Goal: Transaction & Acquisition: Purchase product/service

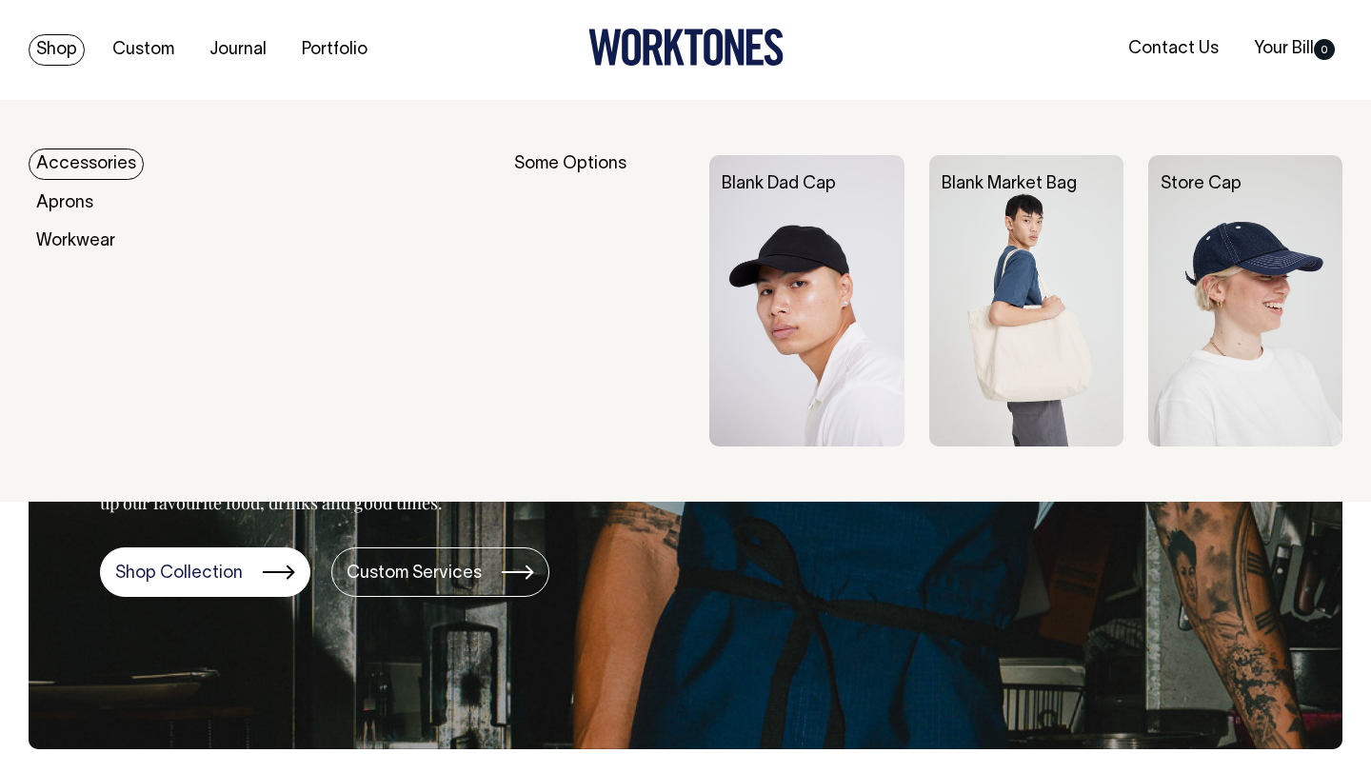
click at [52, 45] on link "Shop" at bounding box center [57, 49] width 56 height 31
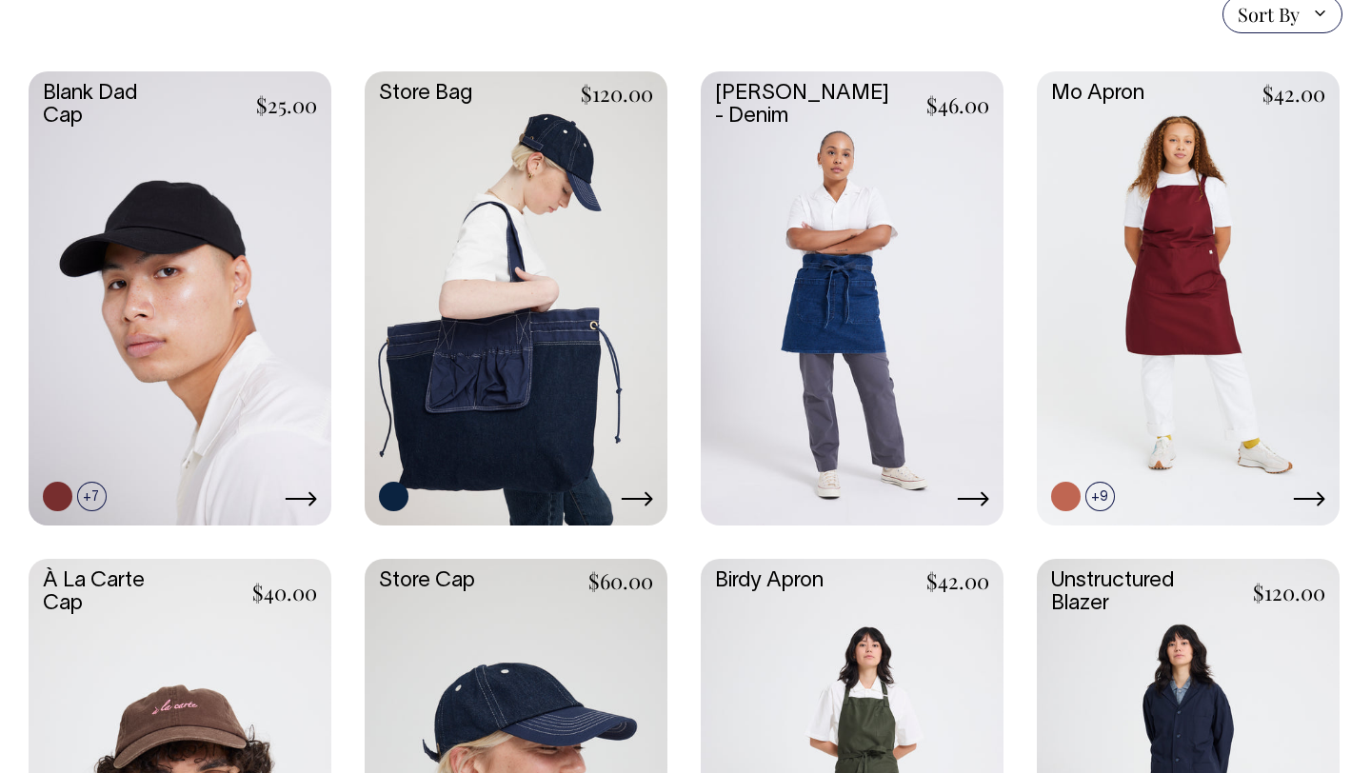
scroll to position [495, 0]
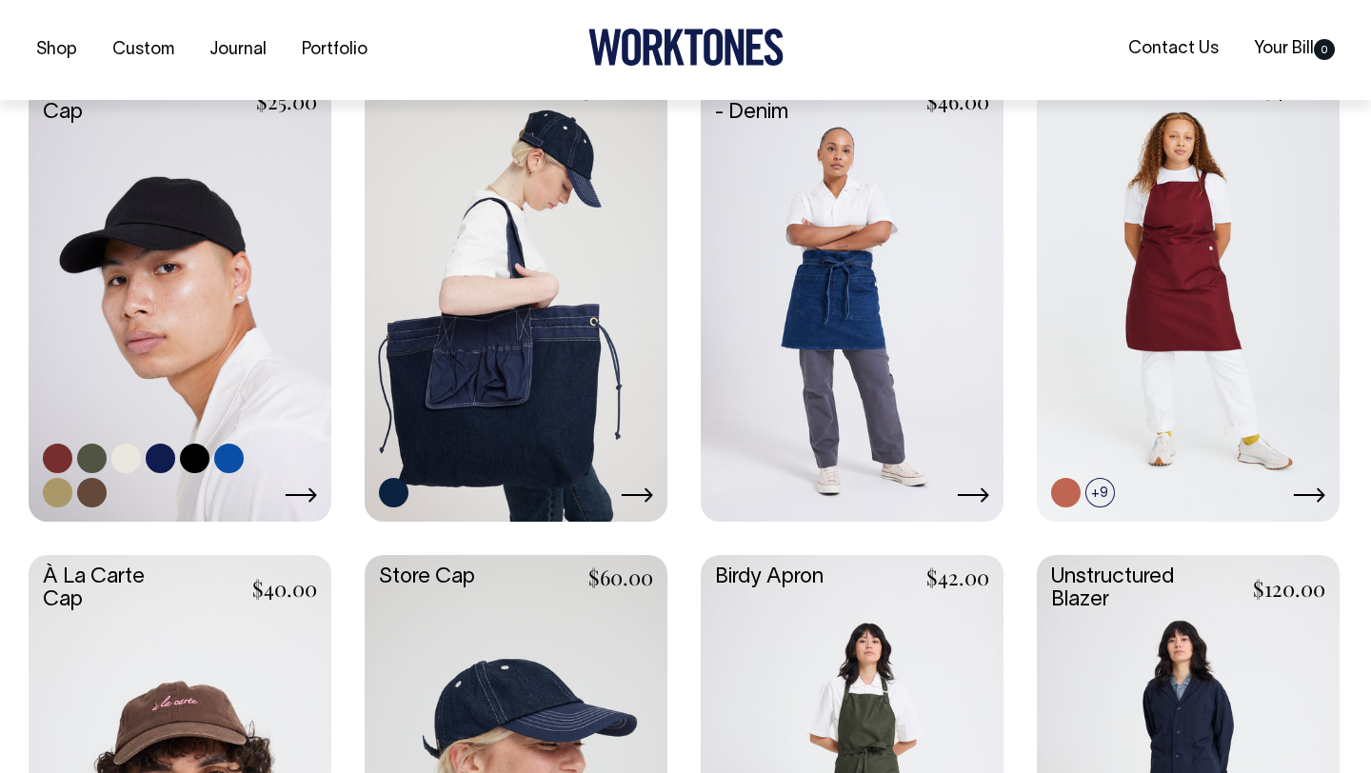
click at [231, 316] on link at bounding box center [180, 293] width 303 height 450
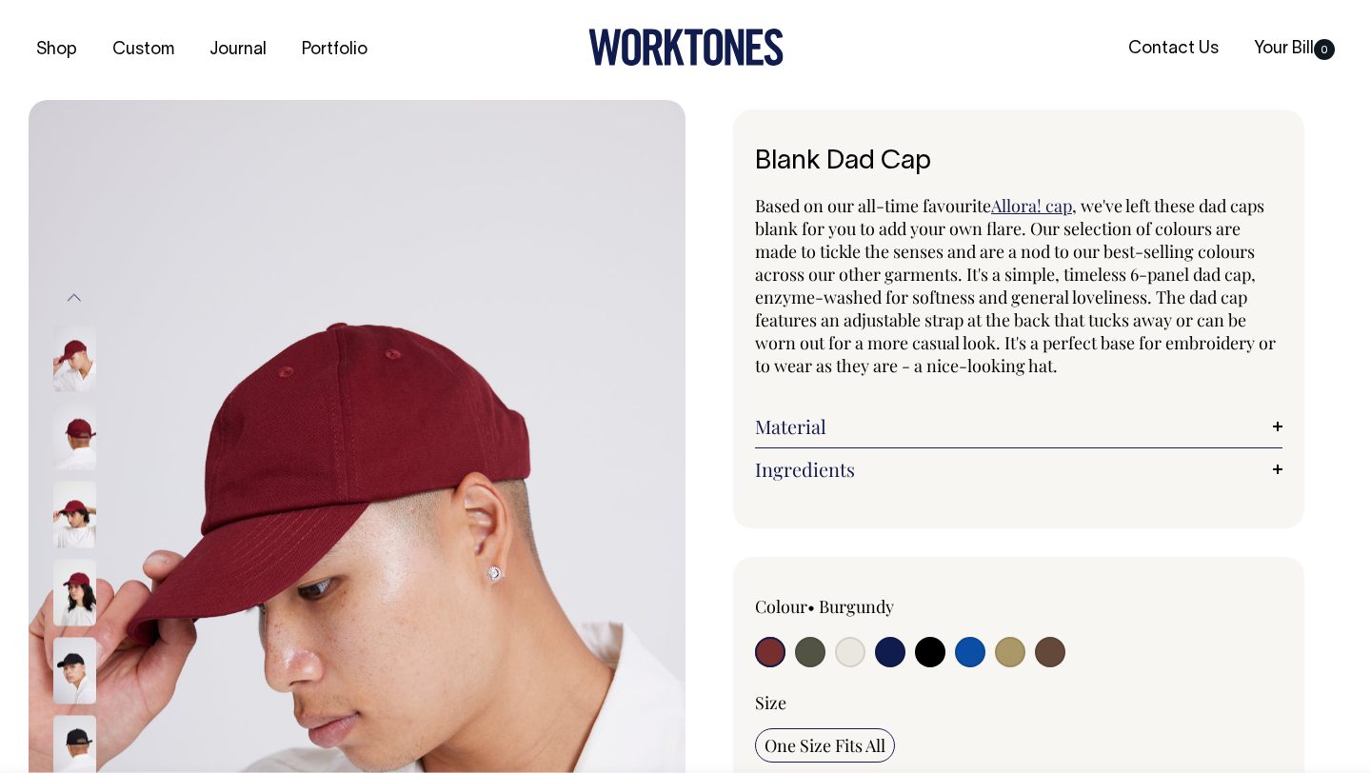
click at [927, 662] on input "radio" at bounding box center [930, 652] width 30 height 30
radio input "true"
select select "Black"
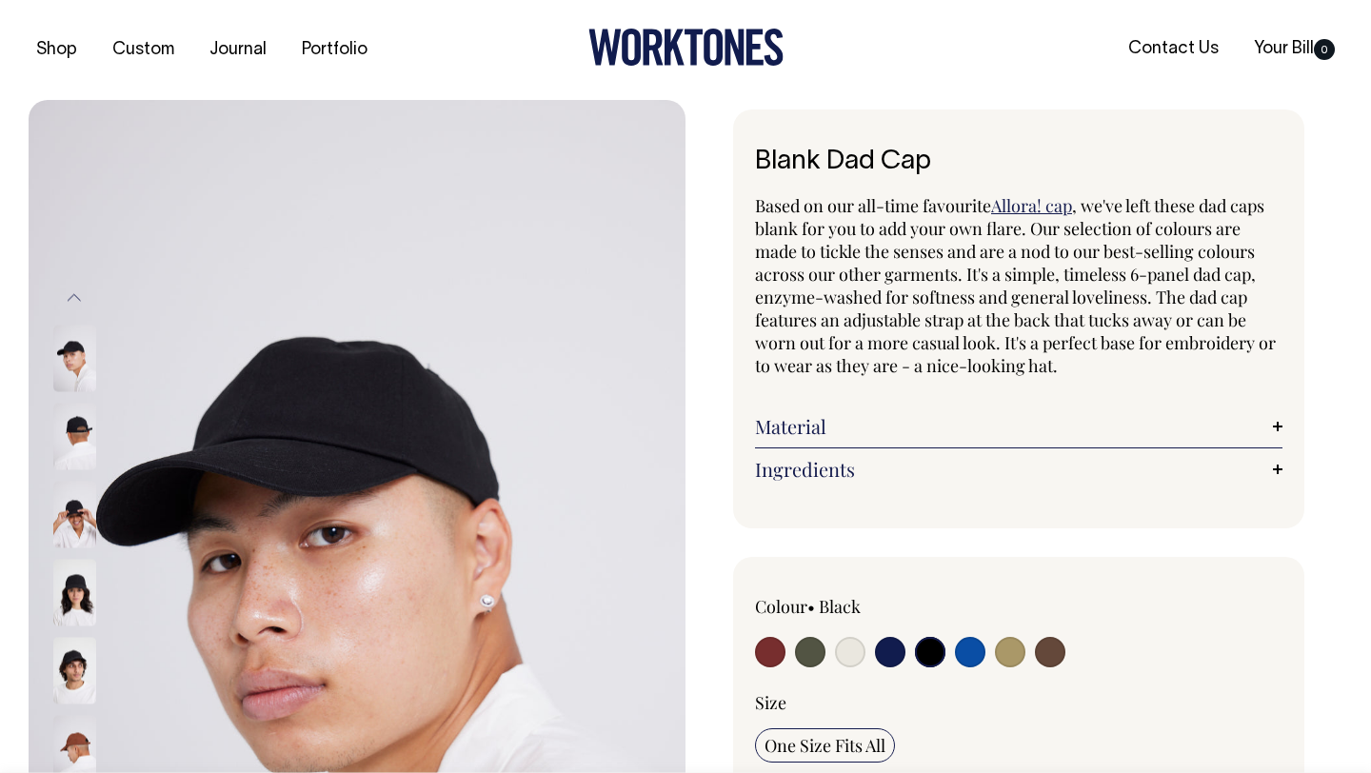
click at [955, 637] on input "radio" at bounding box center [970, 652] width 30 height 30
radio input "true"
select select "Worker Blue"
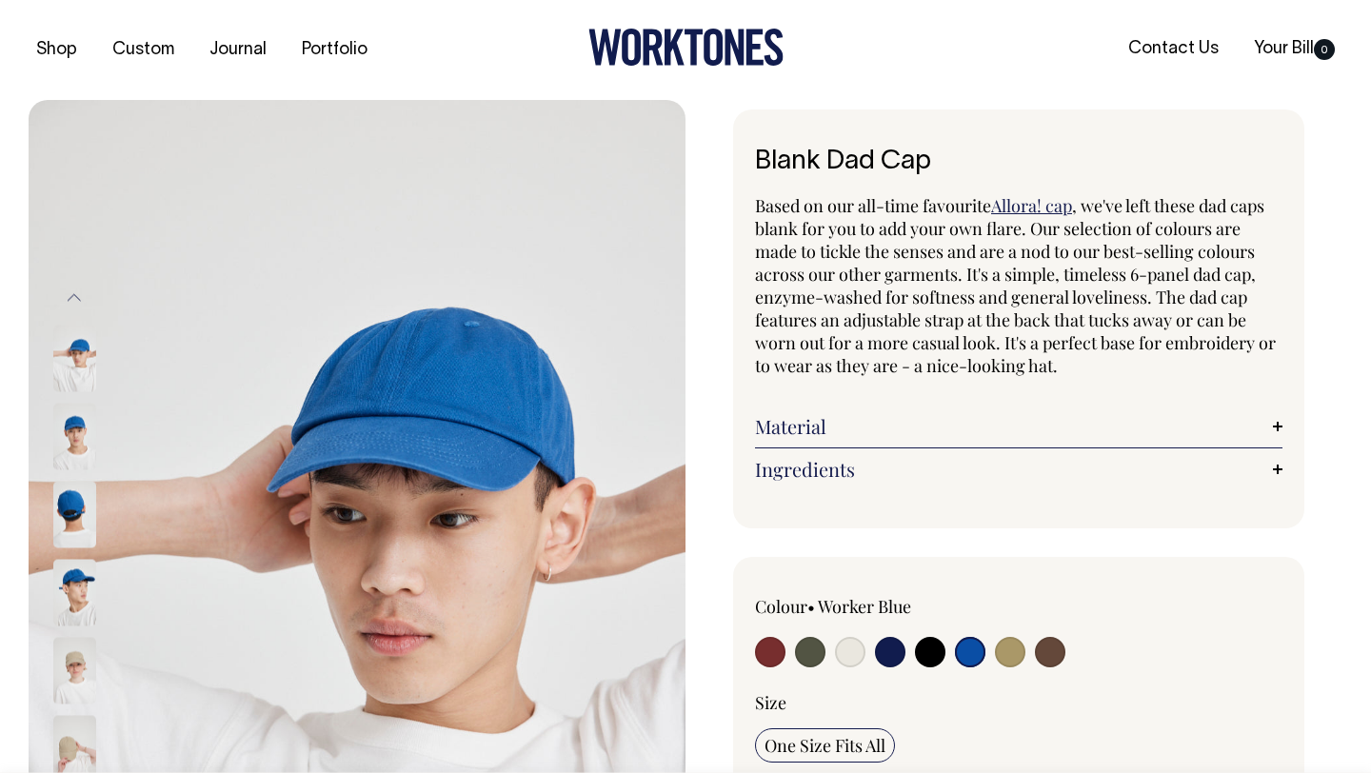
click at [933, 648] on input "radio" at bounding box center [930, 652] width 30 height 30
radio input "true"
select select "Black"
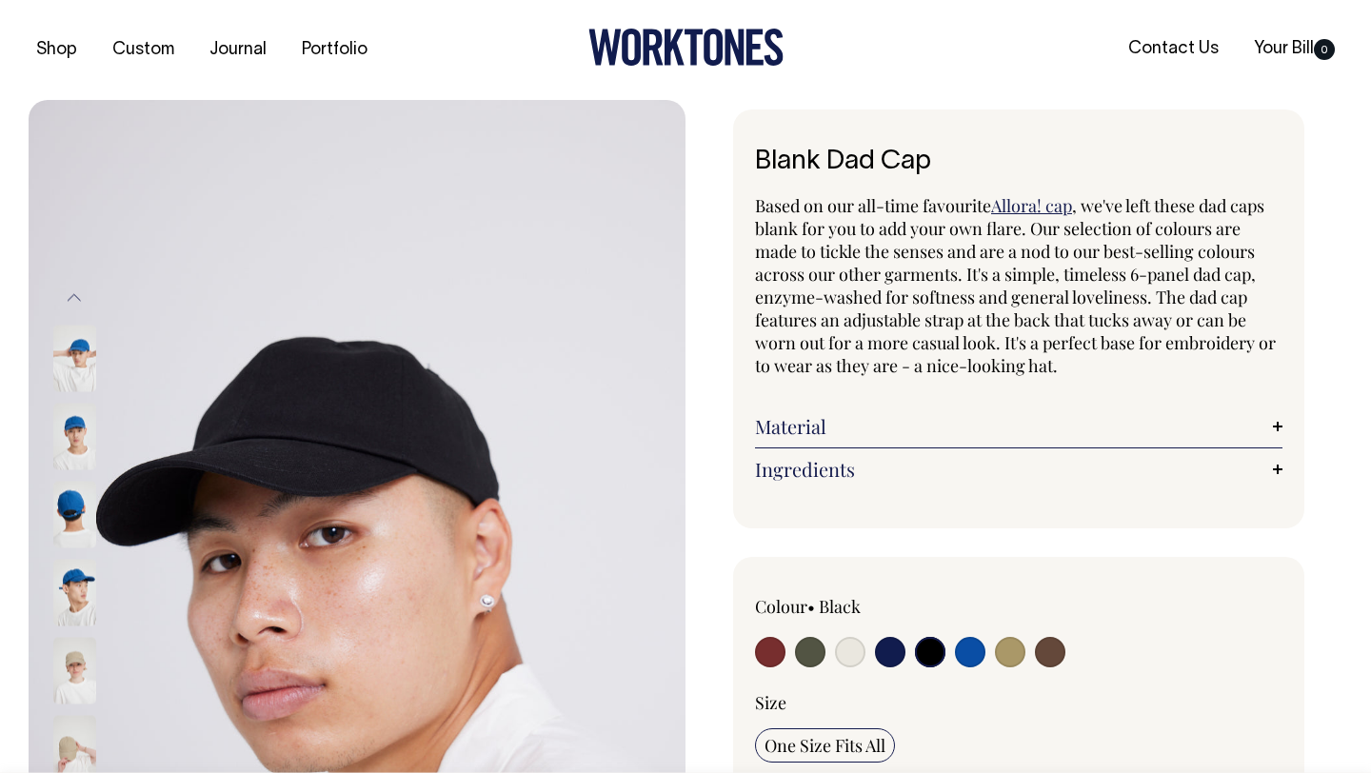
click at [1141, 620] on div at bounding box center [1124, 626] width 316 height 63
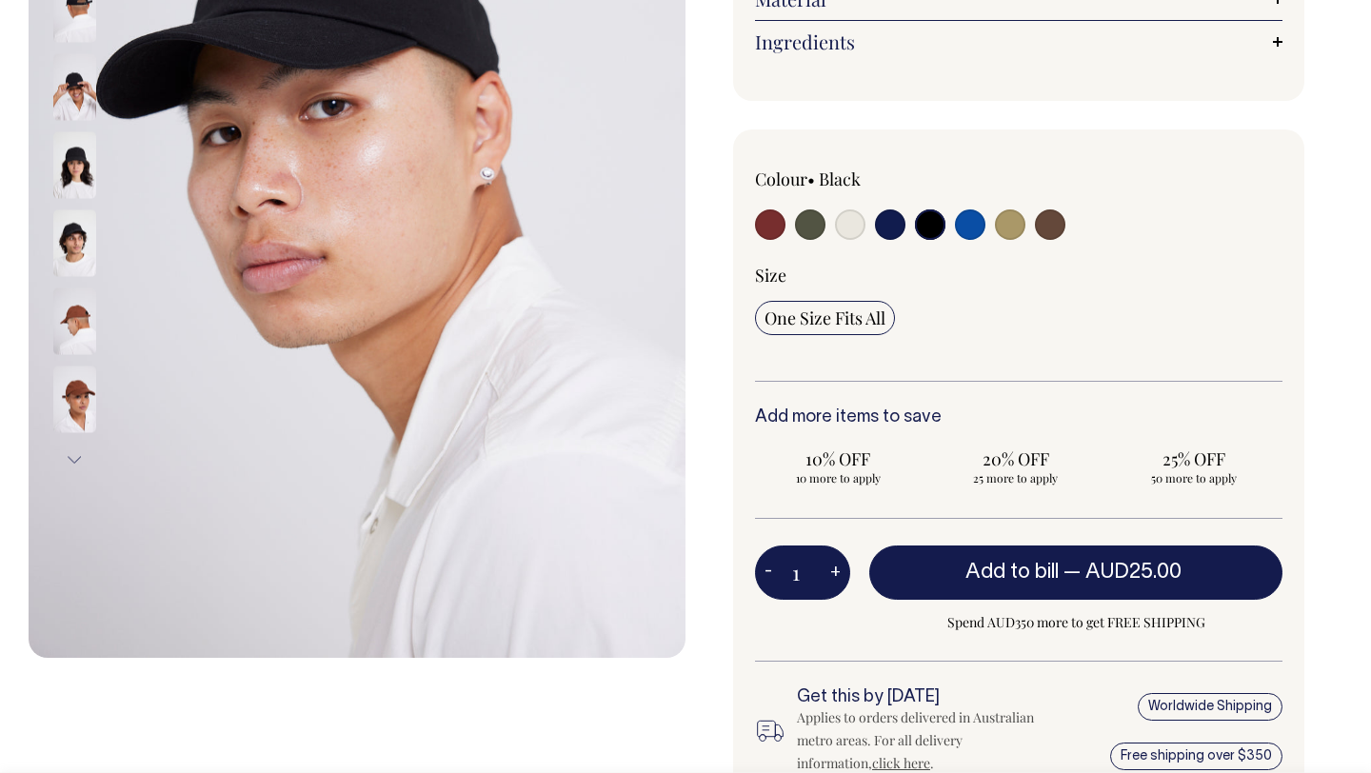
scroll to position [457, 0]
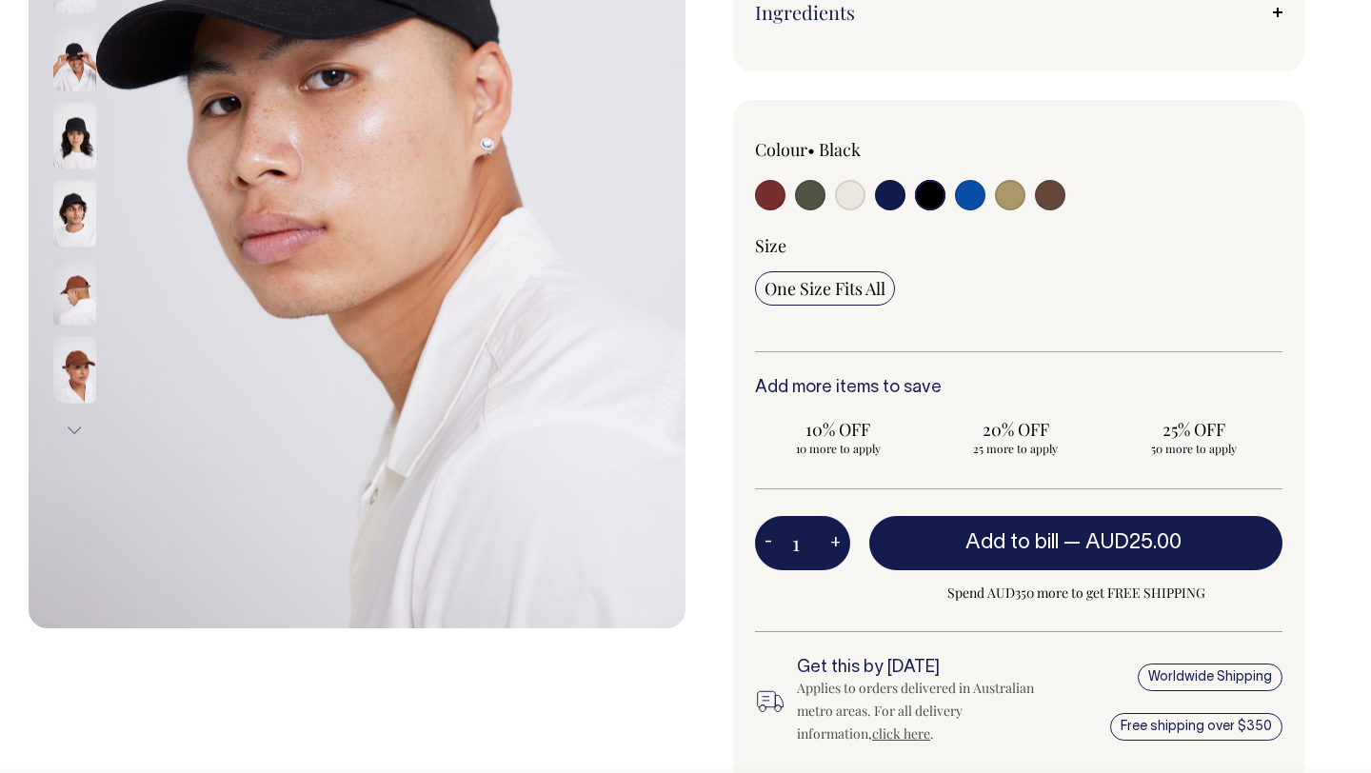
click at [838, 540] on button "+" at bounding box center [836, 544] width 30 height 38
type input "2"
click at [838, 540] on button "+" at bounding box center [836, 544] width 30 height 38
type input "3"
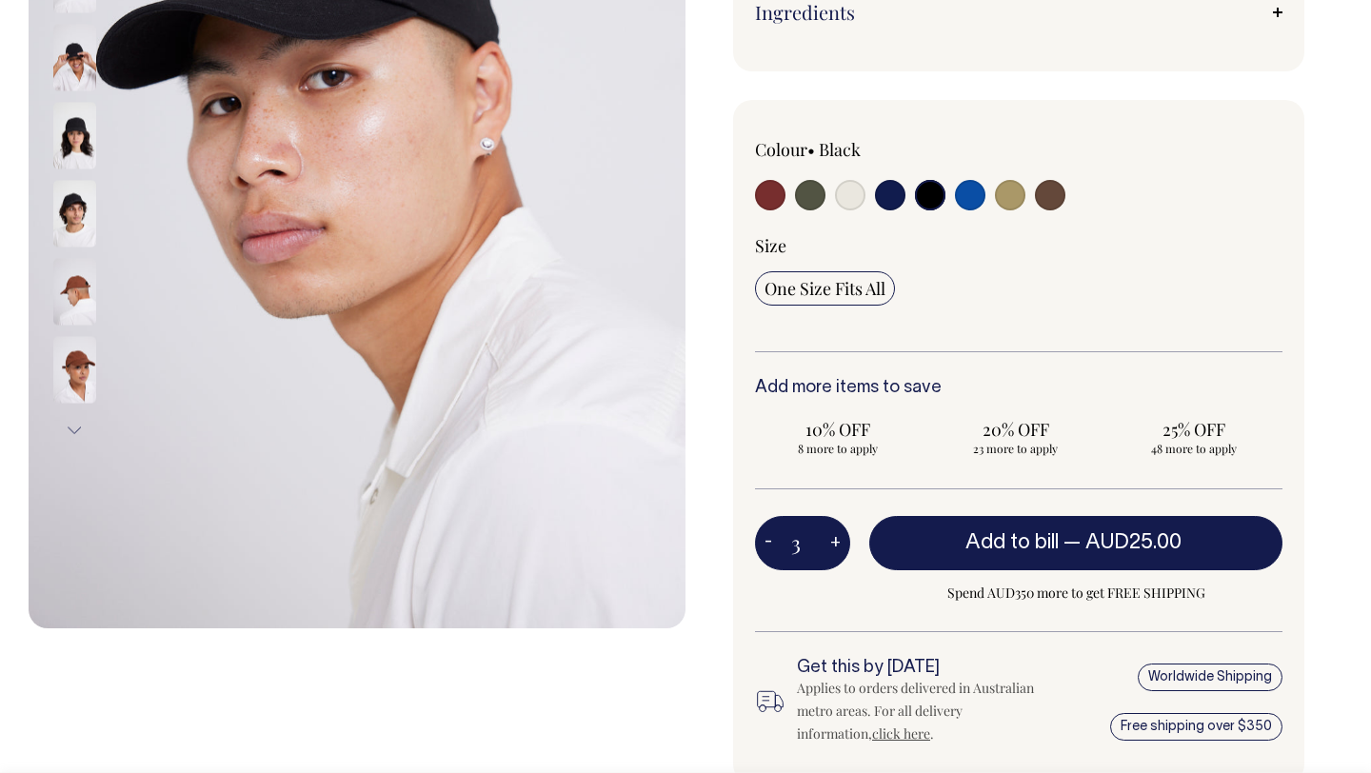
type input "3"
click at [838, 540] on button "+" at bounding box center [836, 544] width 30 height 38
type input "4"
click at [838, 540] on button "+" at bounding box center [836, 544] width 30 height 38
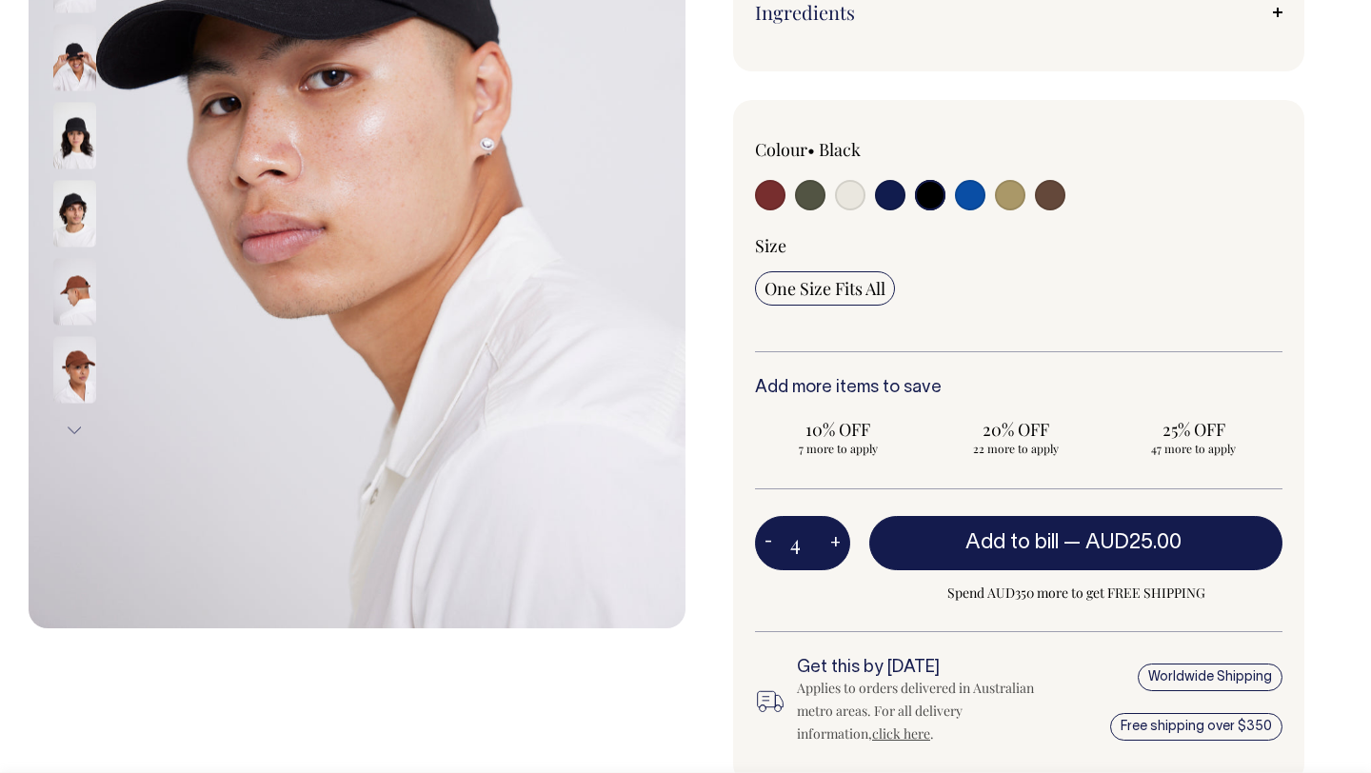
type input "5"
click at [838, 540] on button "+" at bounding box center [836, 544] width 30 height 38
type input "6"
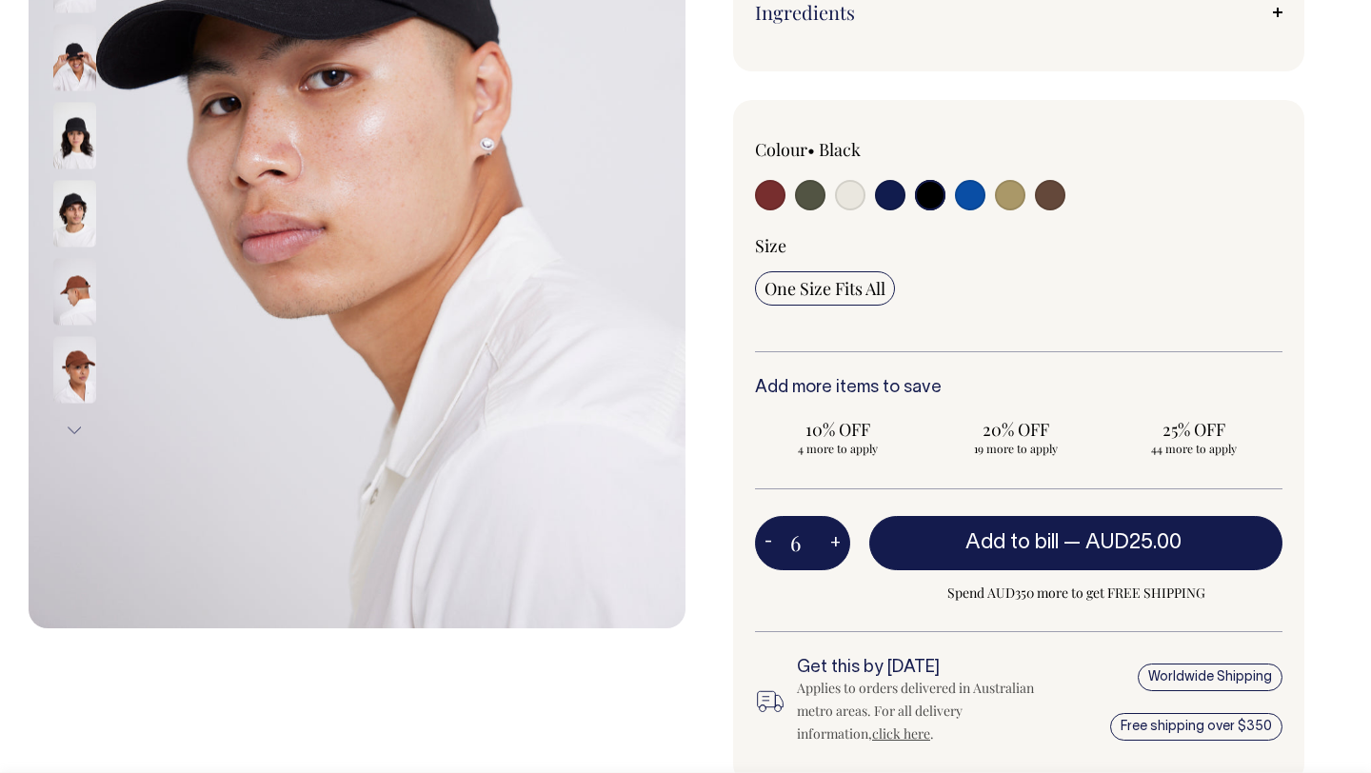
click at [838, 540] on button "+" at bounding box center [836, 544] width 30 height 38
type input "7"
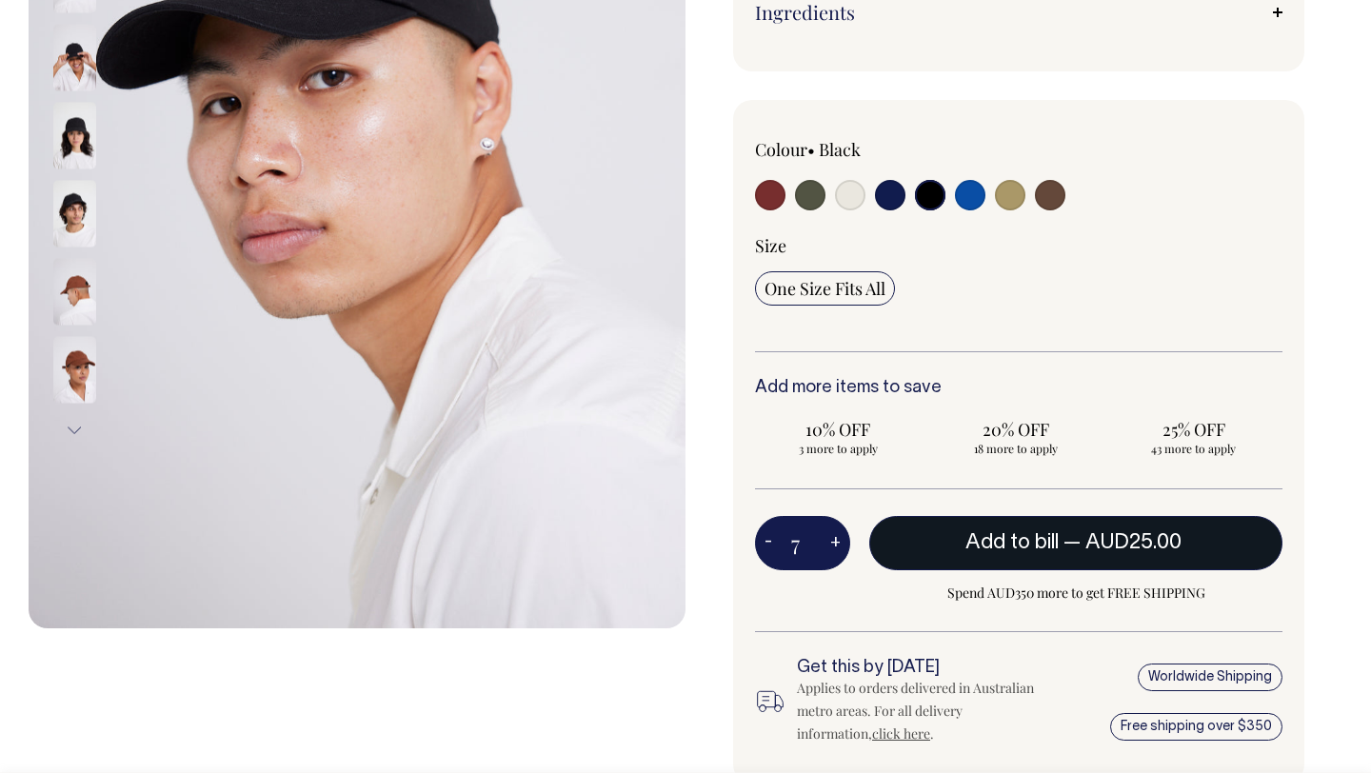
click at [1006, 542] on span "Add to bill" at bounding box center [1011, 542] width 93 height 19
type input "1"
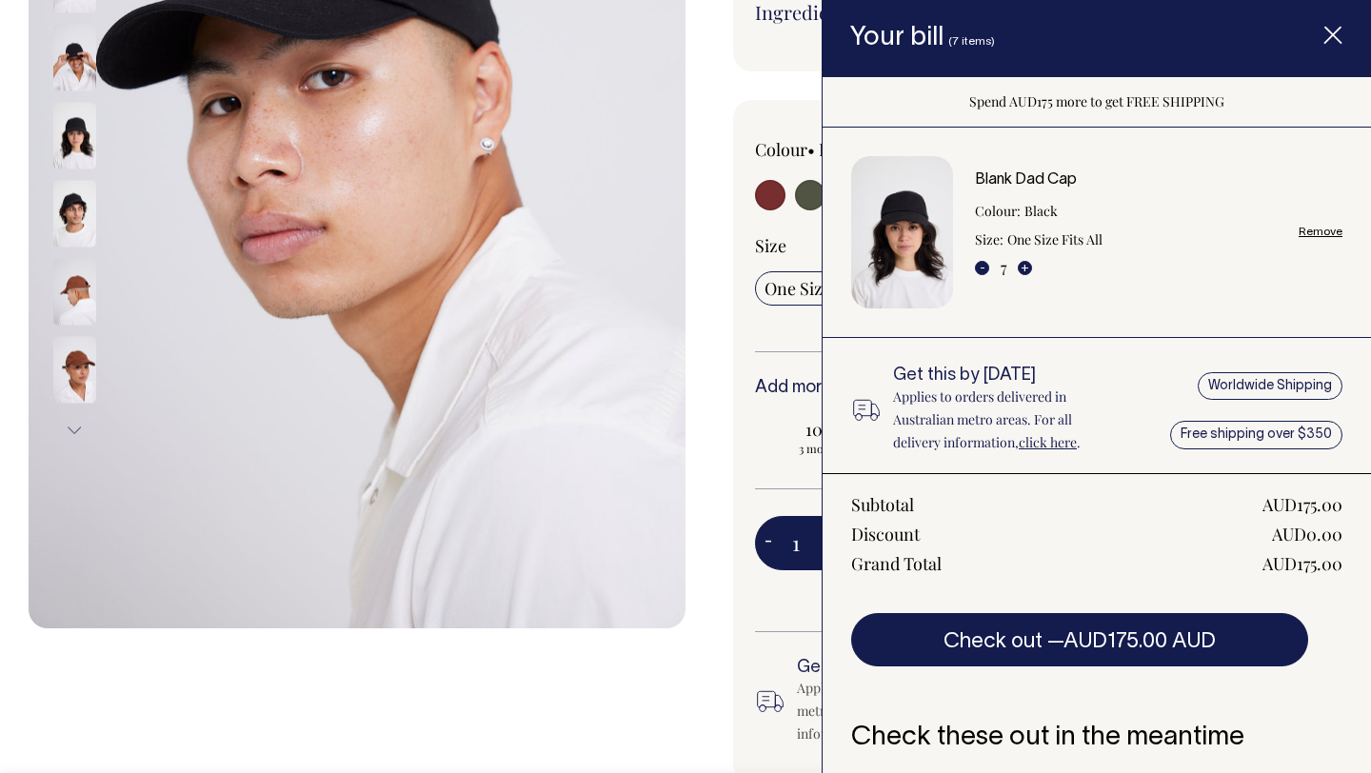
click at [1341, 37] on icon "Item added to your cart" at bounding box center [1332, 36] width 19 height 19
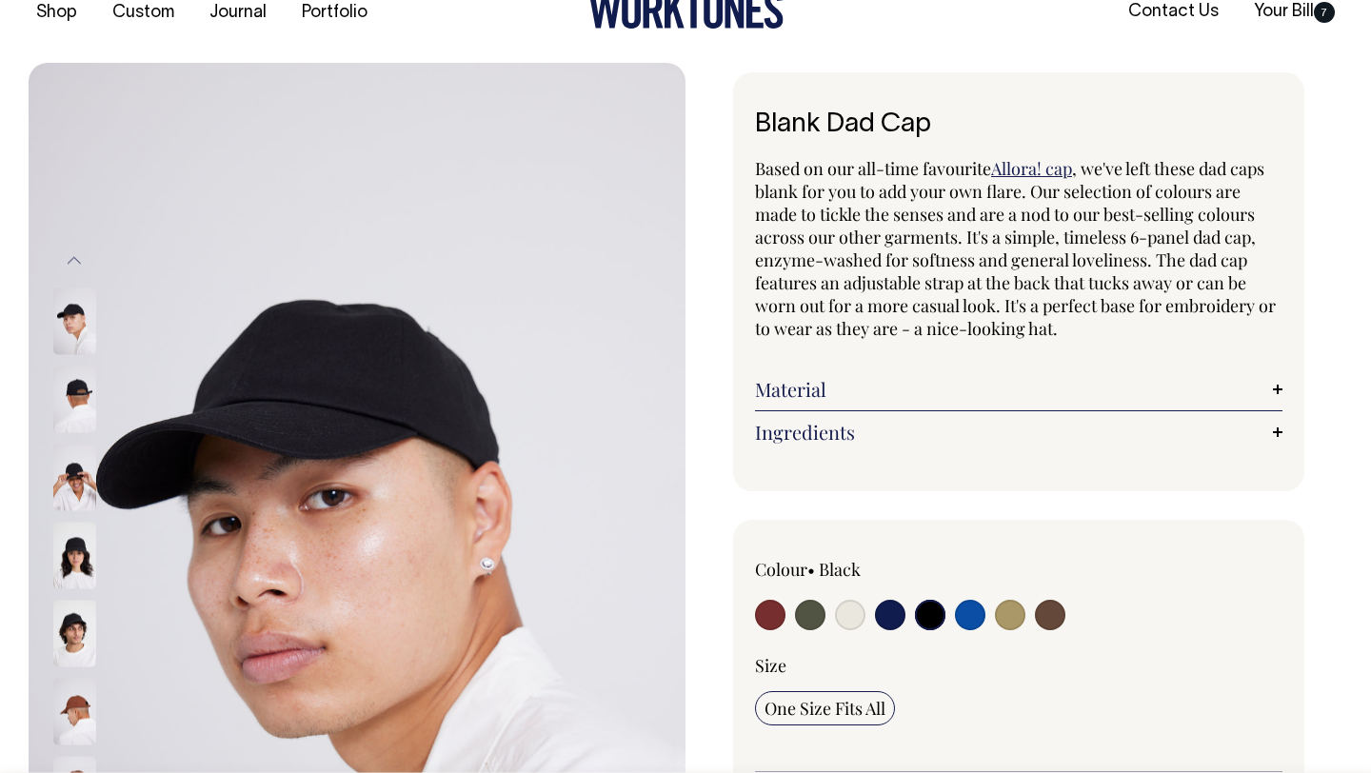
scroll to position [0, 0]
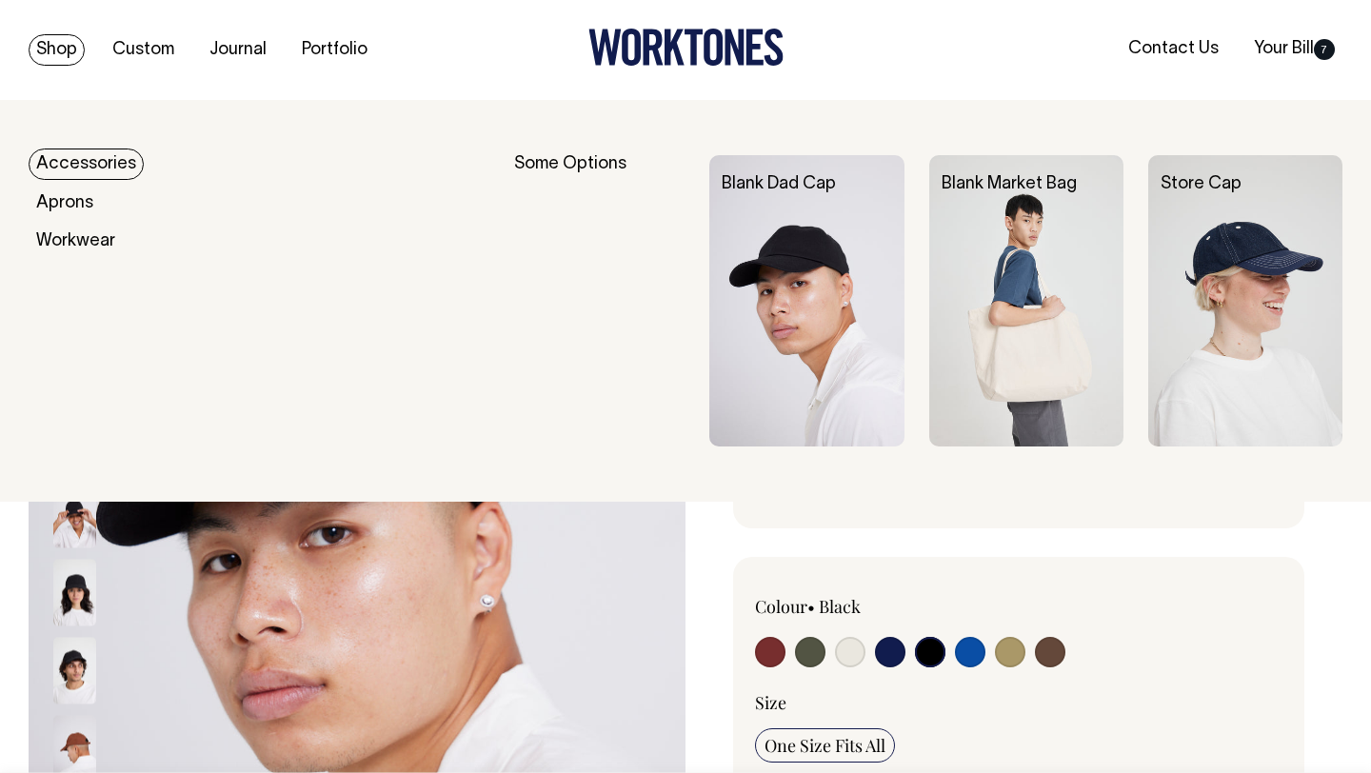
click at [56, 58] on link "Shop" at bounding box center [57, 49] width 56 height 31
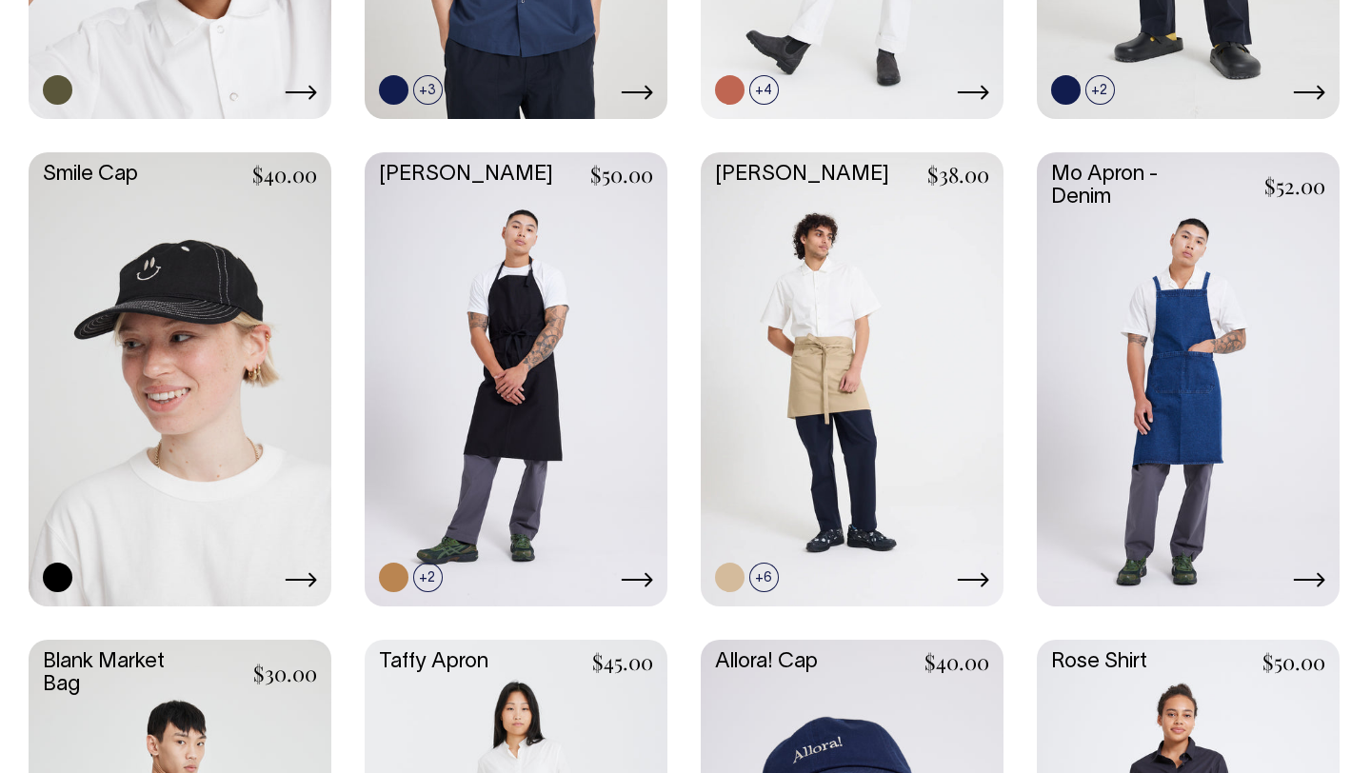
scroll to position [1866, 0]
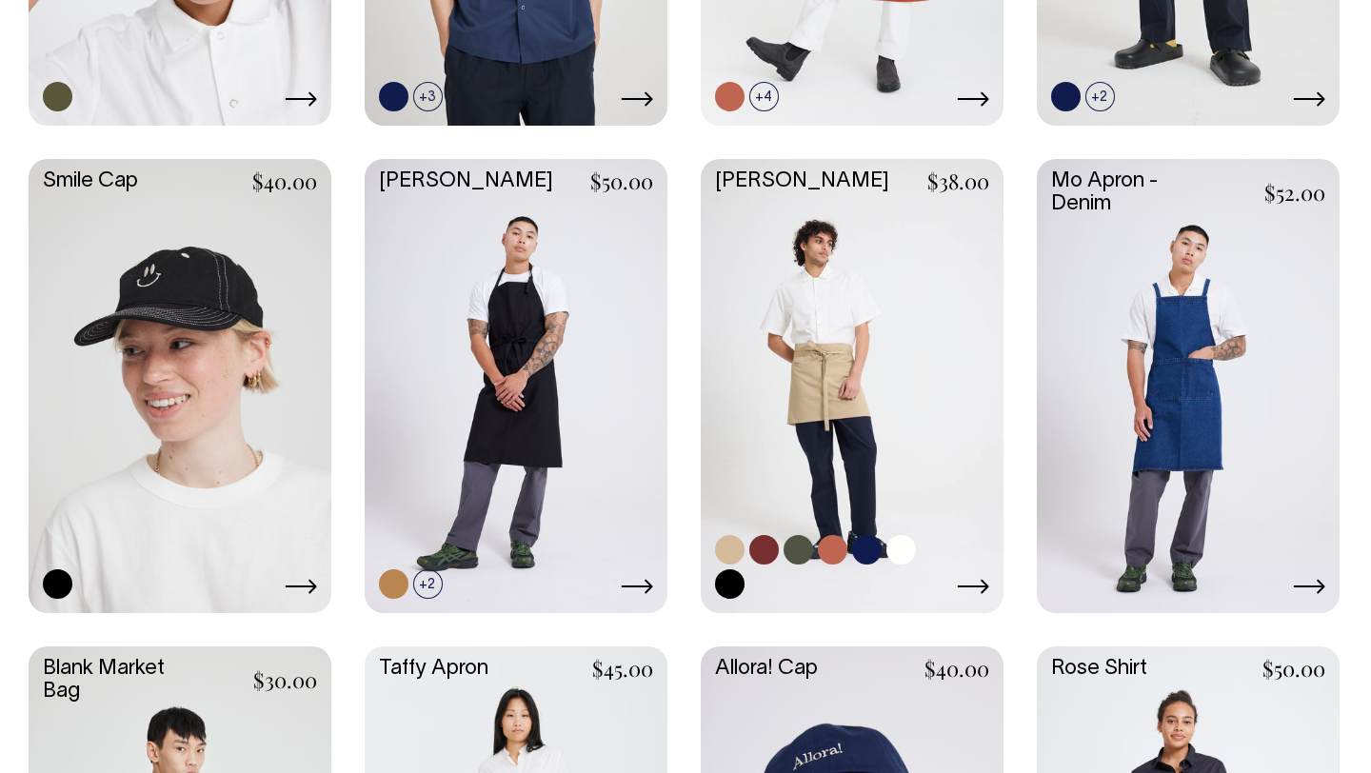
click at [824, 346] on link at bounding box center [852, 384] width 303 height 450
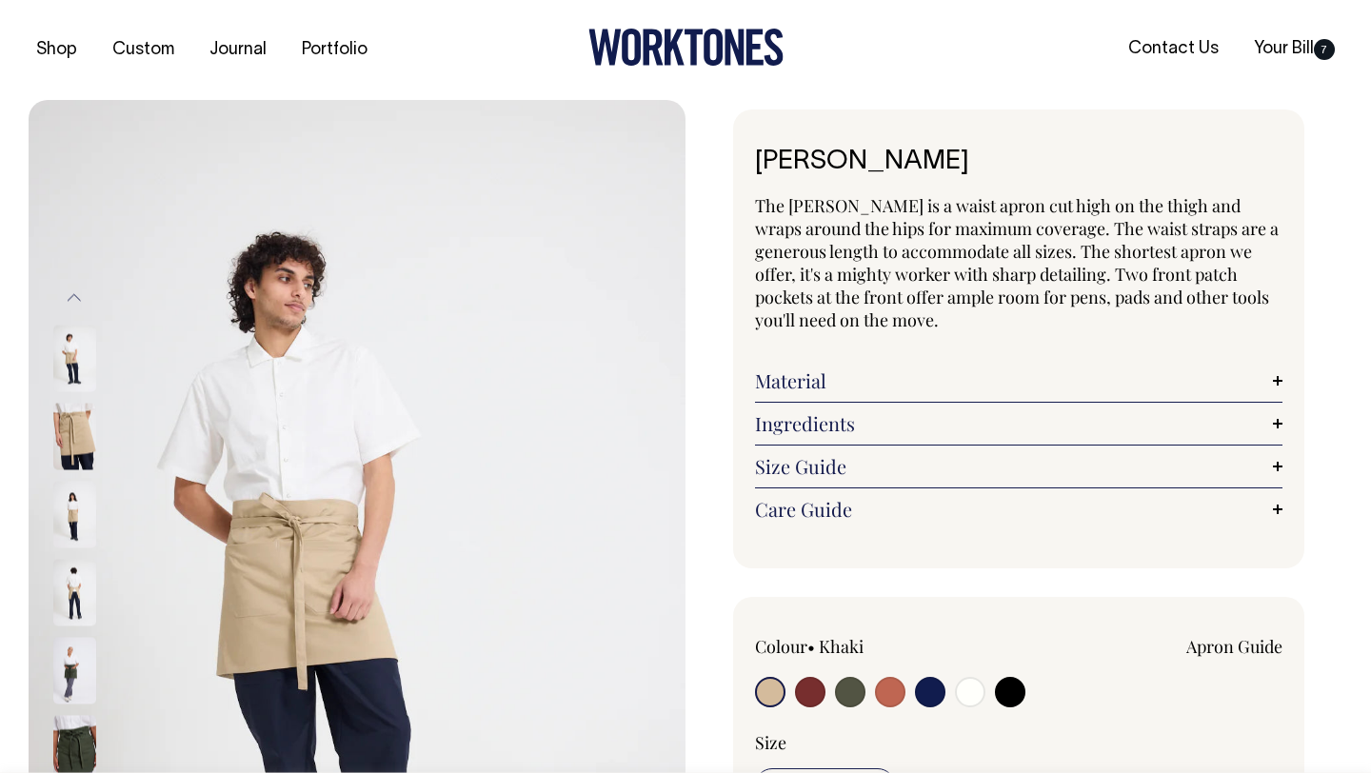
click at [848, 697] on input "radio" at bounding box center [850, 692] width 30 height 30
radio input "true"
radio input "false"
select select "Olive"
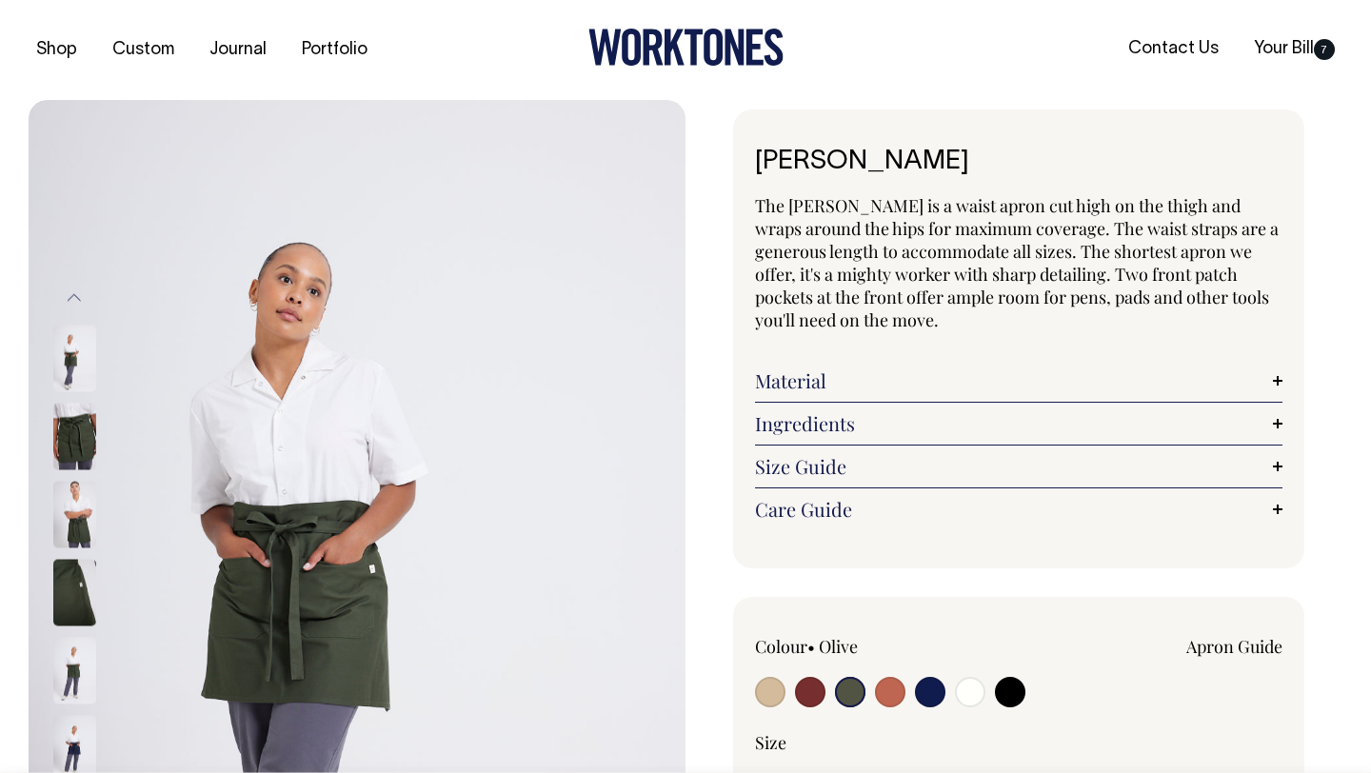
click at [875, 677] on input "radio" at bounding box center [890, 692] width 30 height 30
radio input "true"
select select "Rust"
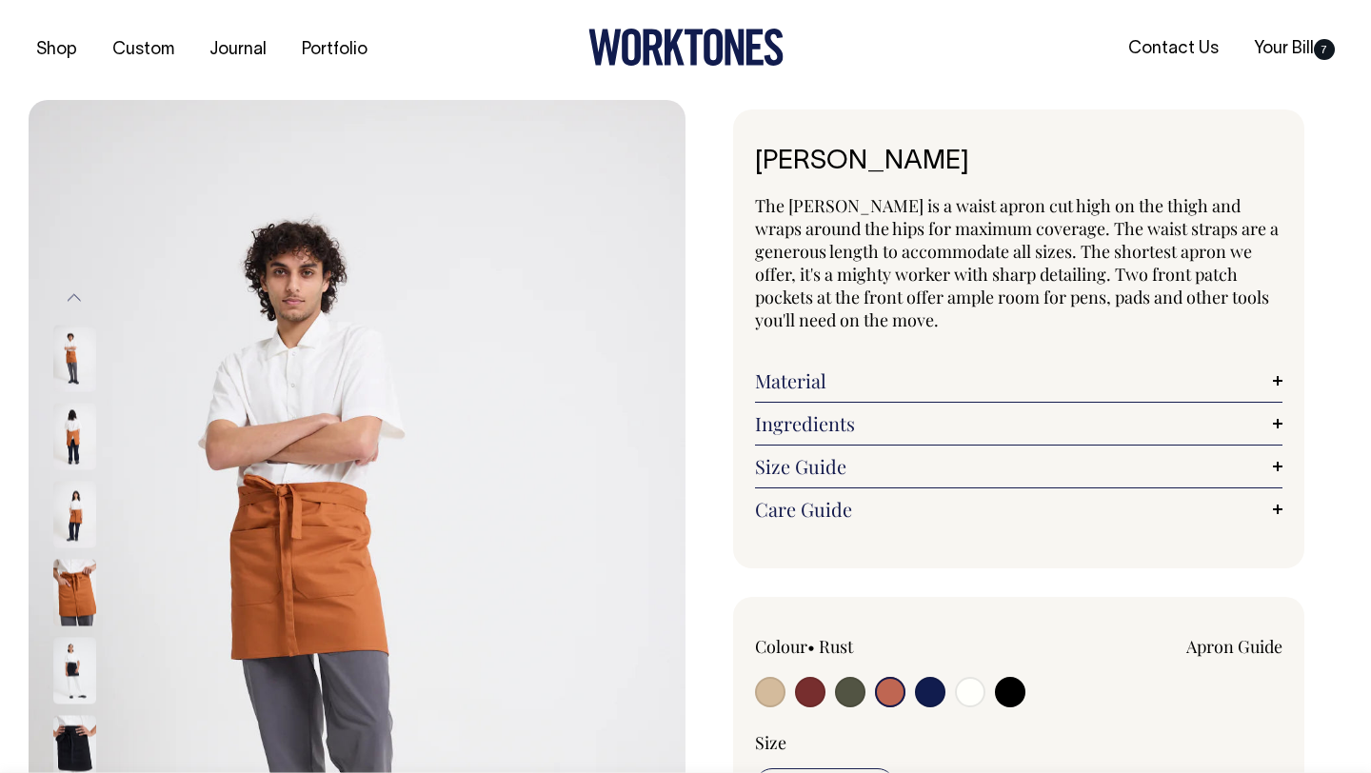
click at [848, 697] on input "radio" at bounding box center [850, 692] width 30 height 30
radio input "true"
radio input "false"
select select "Olive"
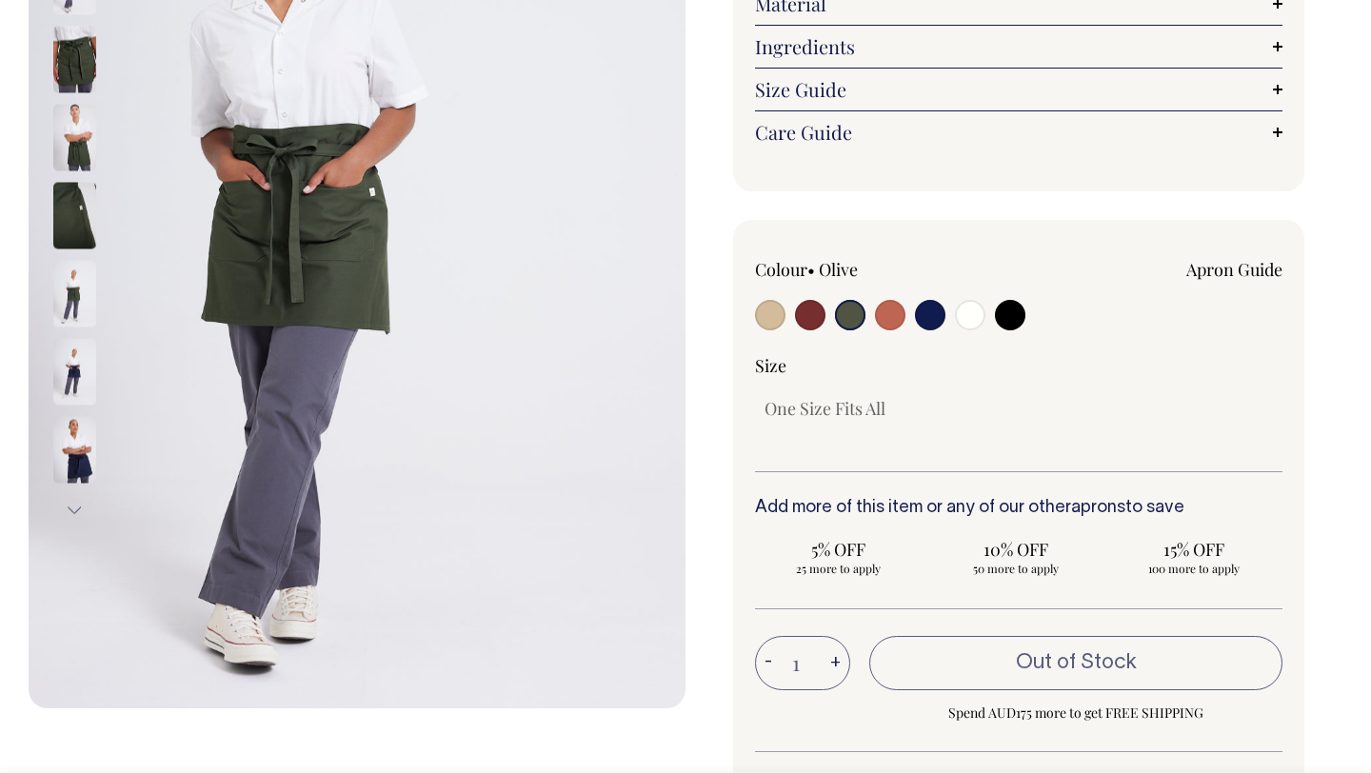
scroll to position [381, 0]
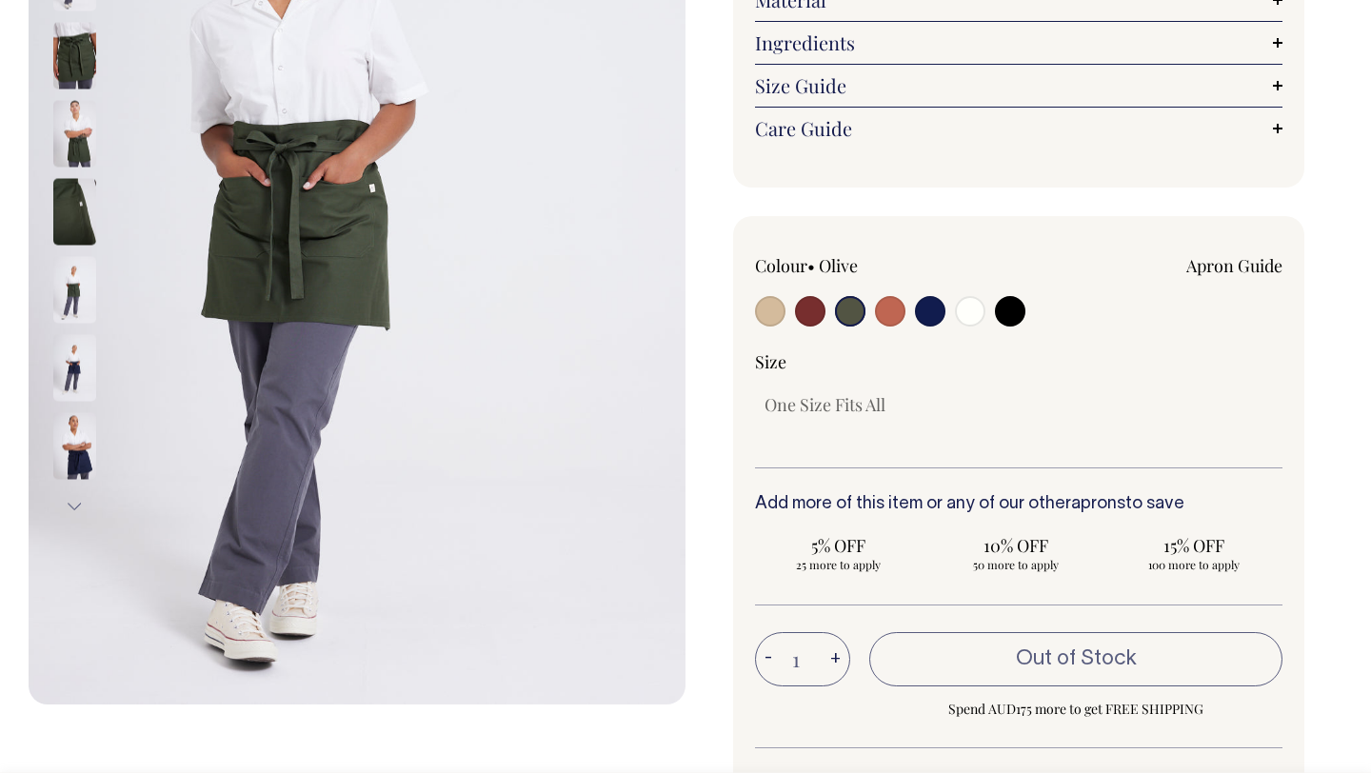
click at [838, 660] on button "+" at bounding box center [836, 660] width 30 height 38
click at [834, 654] on button "+" at bounding box center [836, 660] width 30 height 38
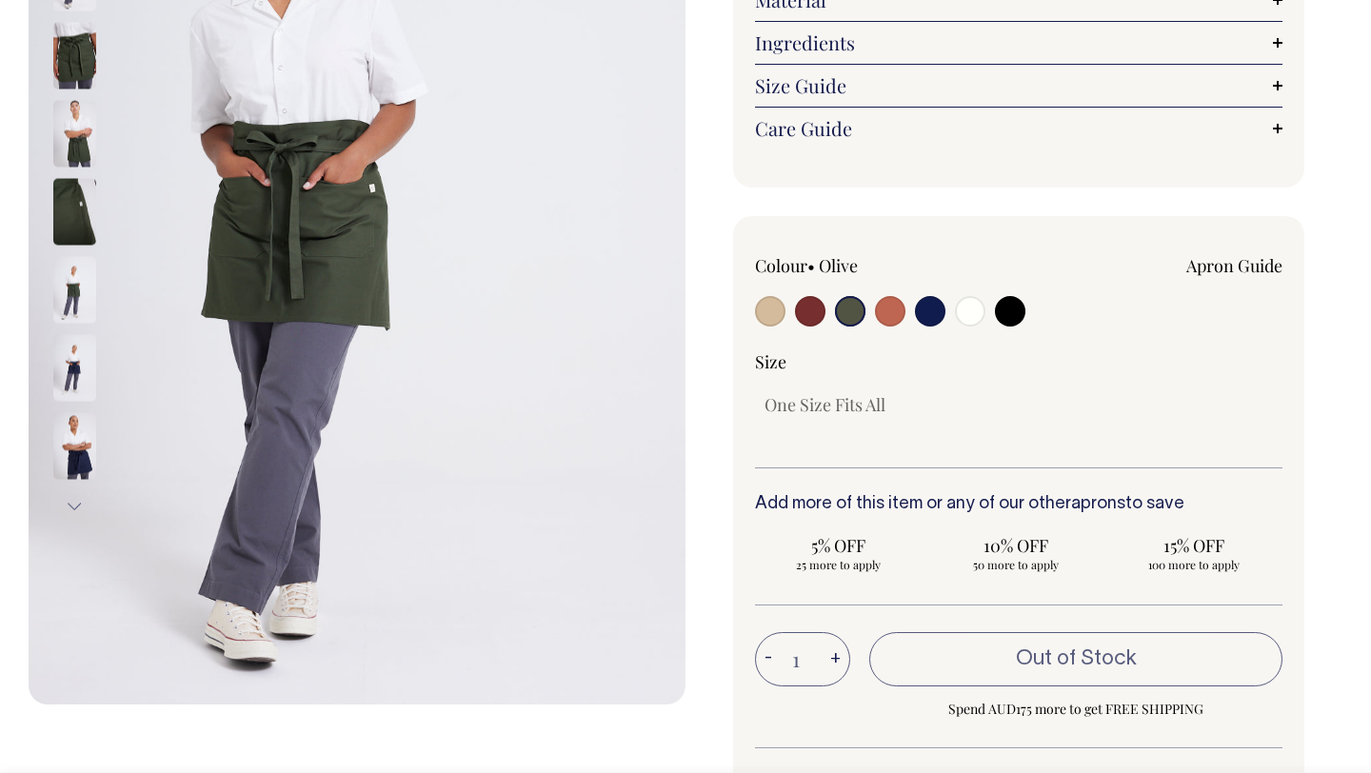
click at [834, 654] on button "+" at bounding box center [836, 660] width 30 height 38
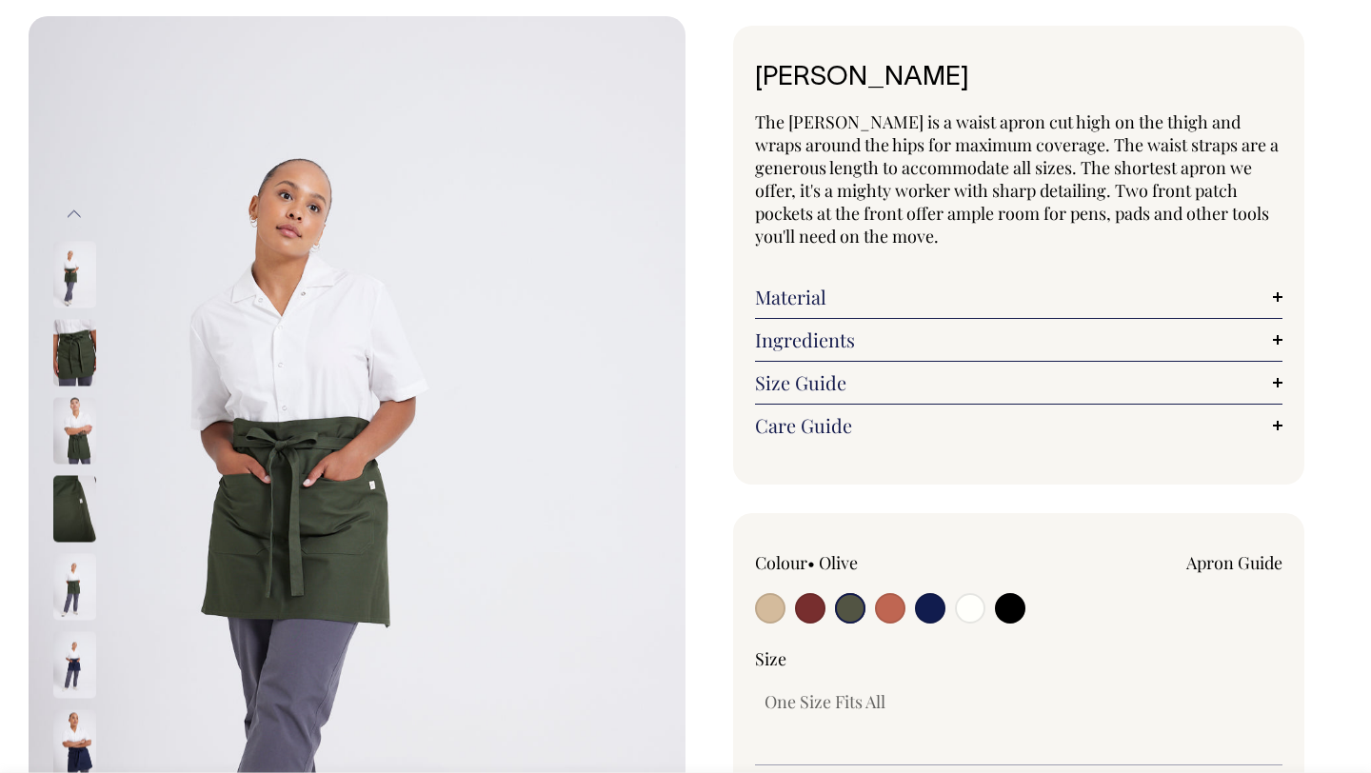
scroll to position [0, 0]
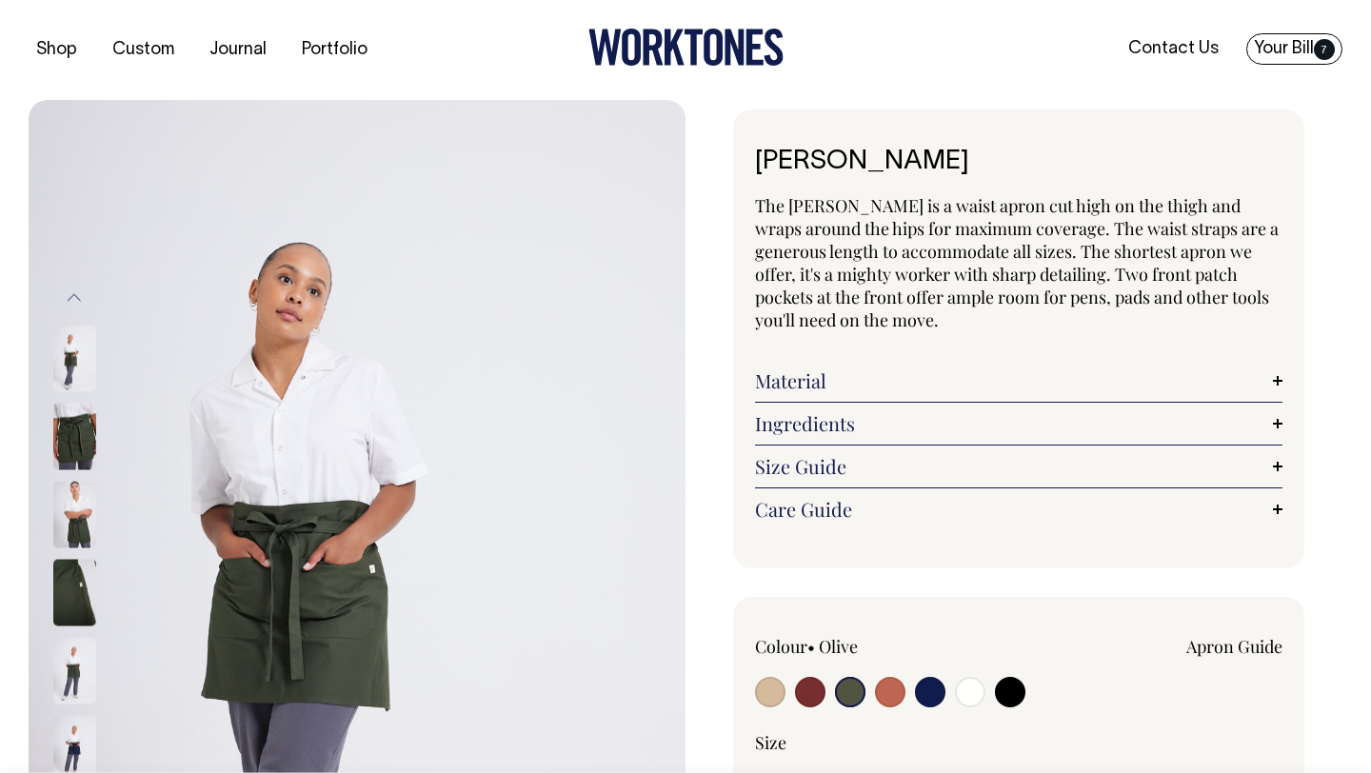
click at [1315, 50] on span "7" at bounding box center [1324, 49] width 21 height 21
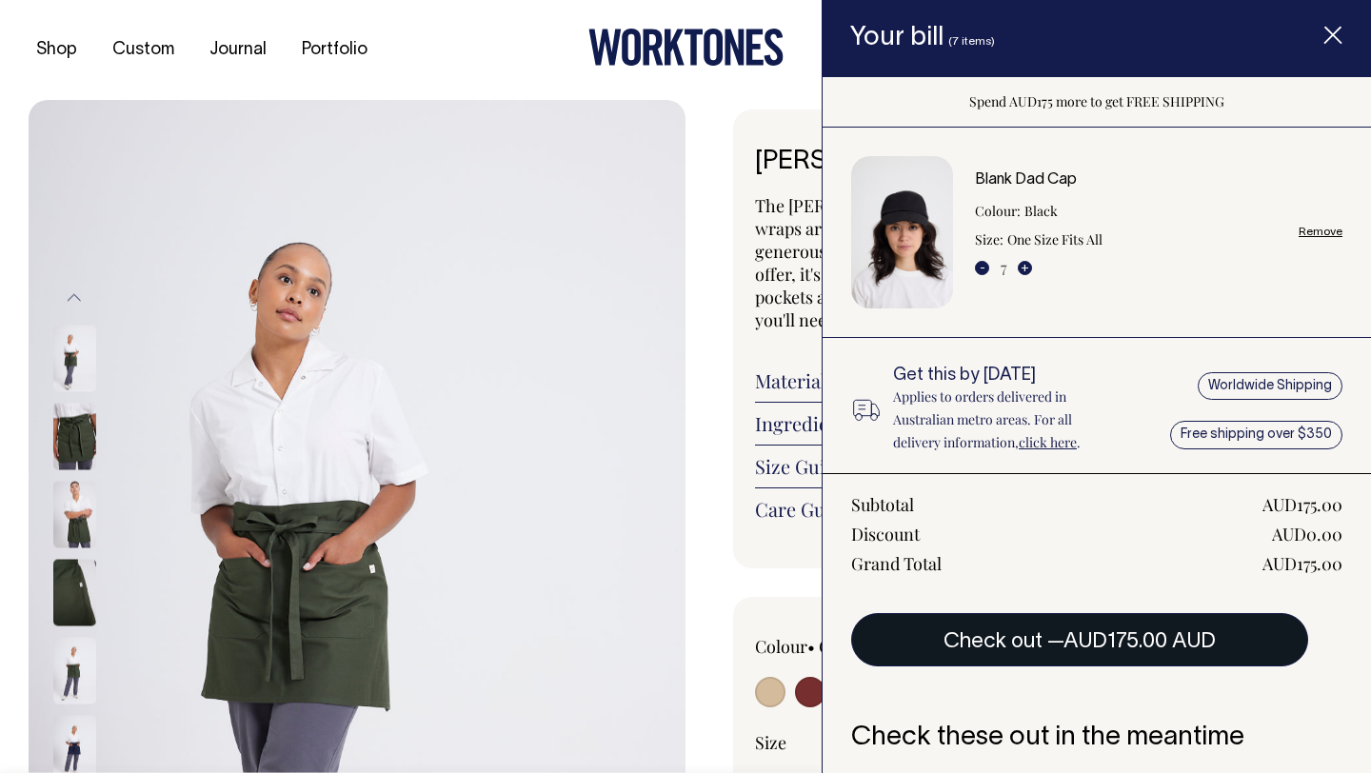
click at [1119, 635] on span "AUD175.00 AUD" at bounding box center [1139, 641] width 152 height 19
